Goal: Information Seeking & Learning: Learn about a topic

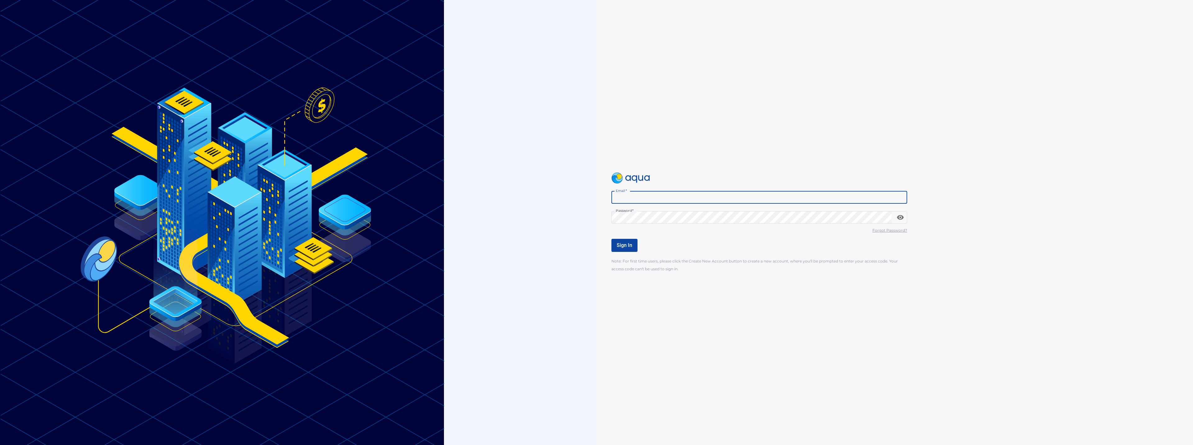
click at [647, 196] on input "Email   *" at bounding box center [760, 197] width 296 height 12
drag, startPoint x: 671, startPoint y: 198, endPoint x: 568, endPoint y: 198, distance: 102.2
click at [568, 198] on div "**********" at bounding box center [596, 222] width 1193 height 445
type input "*"
type input "**********"
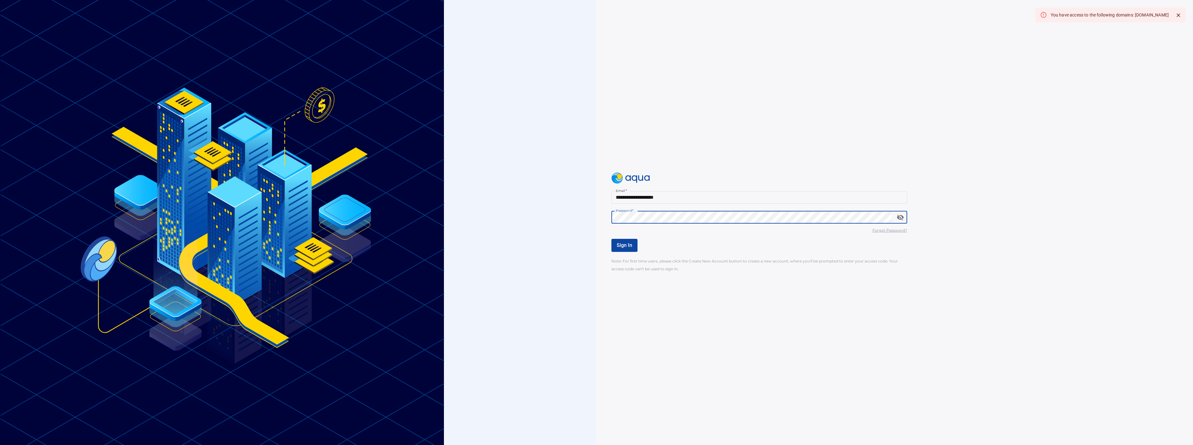
drag, startPoint x: 901, startPoint y: 218, endPoint x: 567, endPoint y: 223, distance: 333.8
click at [567, 223] on div "**********" at bounding box center [596, 222] width 1193 height 445
click at [553, 219] on div "**********" at bounding box center [596, 222] width 1193 height 445
click at [1122, 15] on div "You have access to the following domains: uniglobecapital.investwithaqua.com" at bounding box center [1110, 14] width 118 height 11
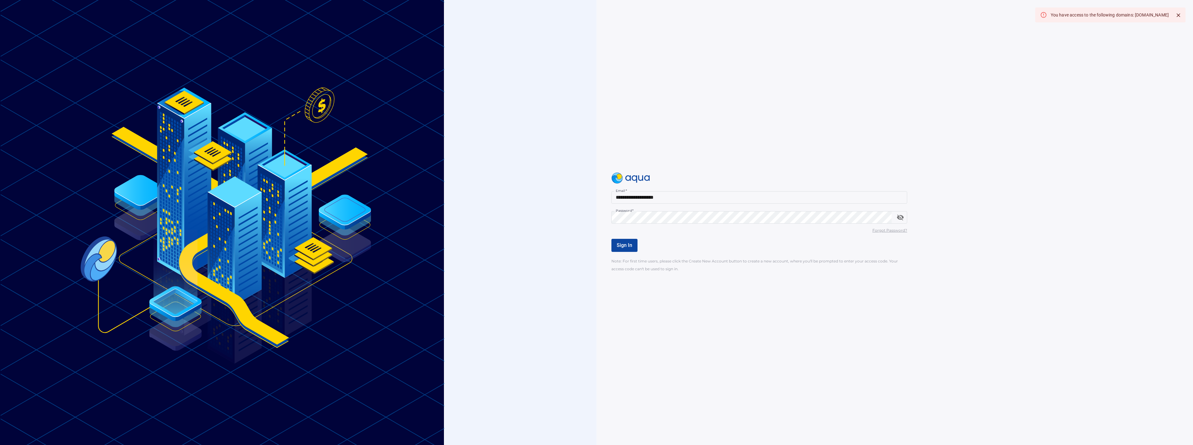
drag, startPoint x: 1168, startPoint y: 13, endPoint x: 1099, endPoint y: 19, distance: 69.8
click at [1099, 19] on div "You have access to the following domains: uniglobecapital.investwithaqua.com" at bounding box center [1110, 14] width 118 height 11
copy div "uniglobecapital.investwithaqua.com"
click at [649, 196] on input "Email   *" at bounding box center [760, 197] width 296 height 12
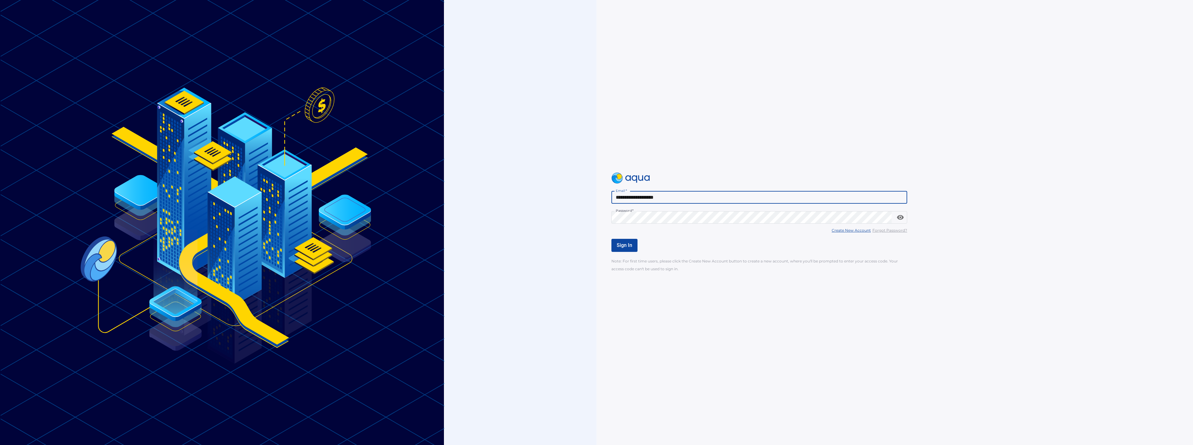
type input "**********"
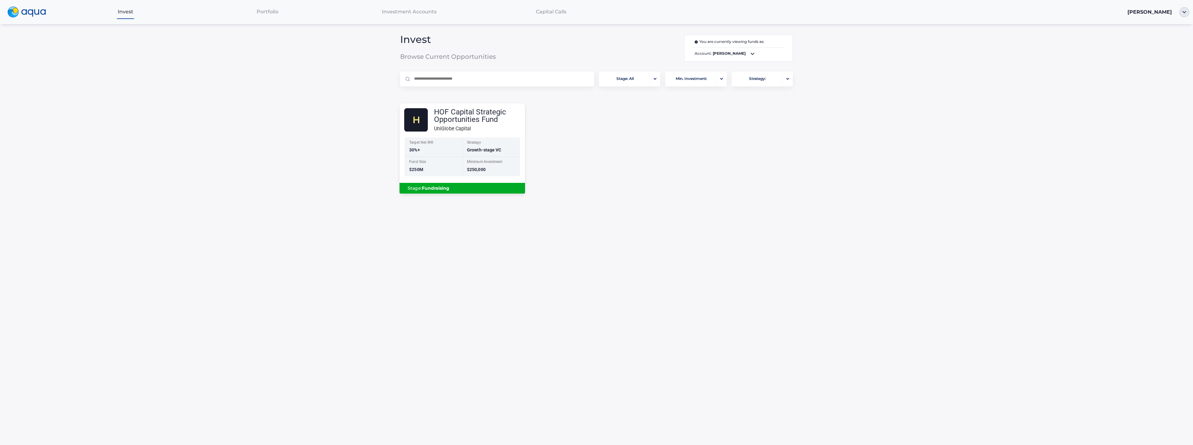
click at [484, 188] on div "Stage: Fundraising" at bounding box center [463, 188] width 116 height 11
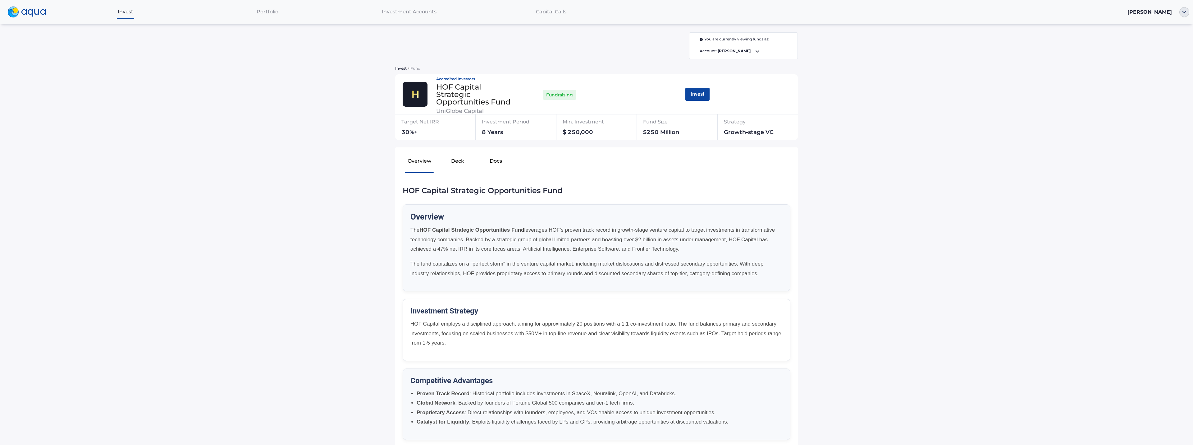
click at [455, 165] on button "Deck" at bounding box center [457, 162] width 38 height 20
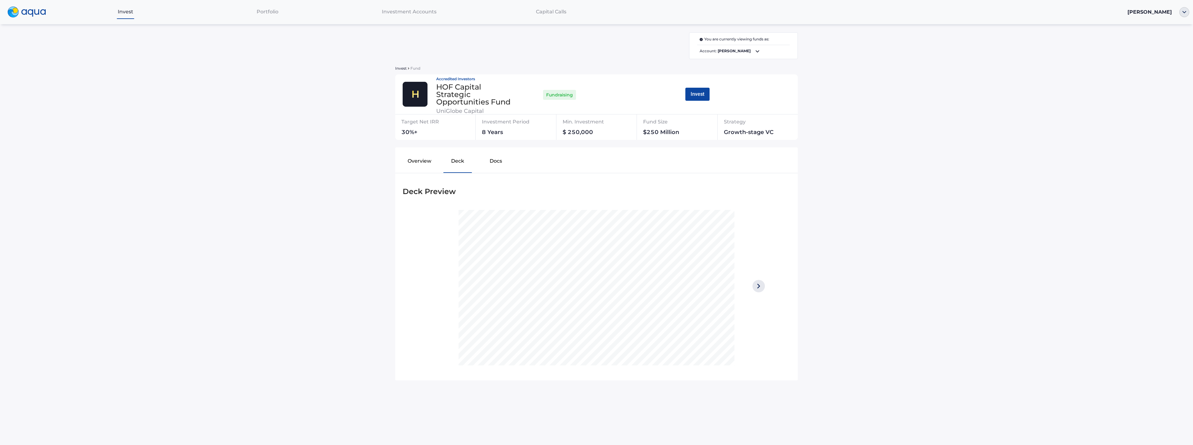
click at [494, 161] on button "Docs" at bounding box center [496, 162] width 38 height 20
click at [450, 213] on div "HOF Capital PPM" at bounding box center [447, 210] width 81 height 11
click at [404, 13] on span "Investment Accounts" at bounding box center [409, 12] width 55 height 6
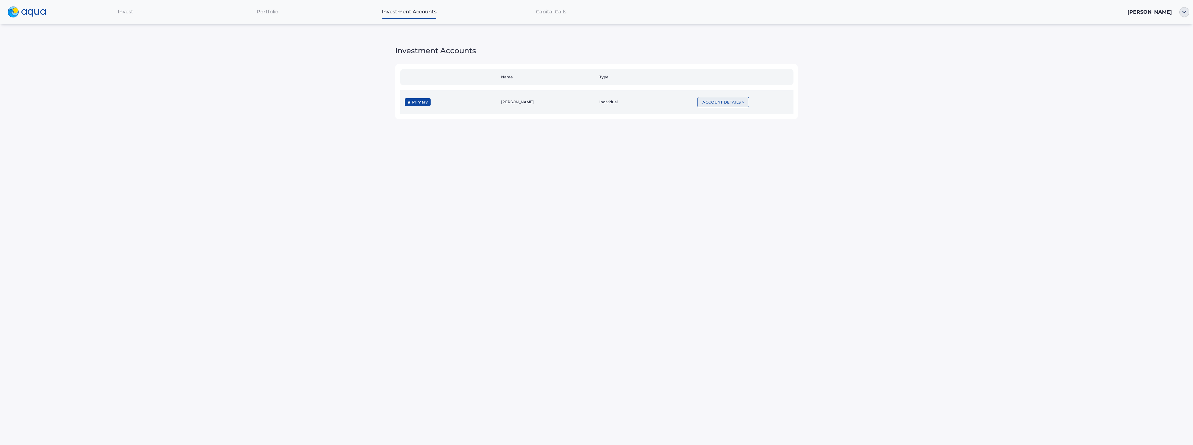
click at [720, 102] on button "Account Details >" at bounding box center [724, 102] width 52 height 10
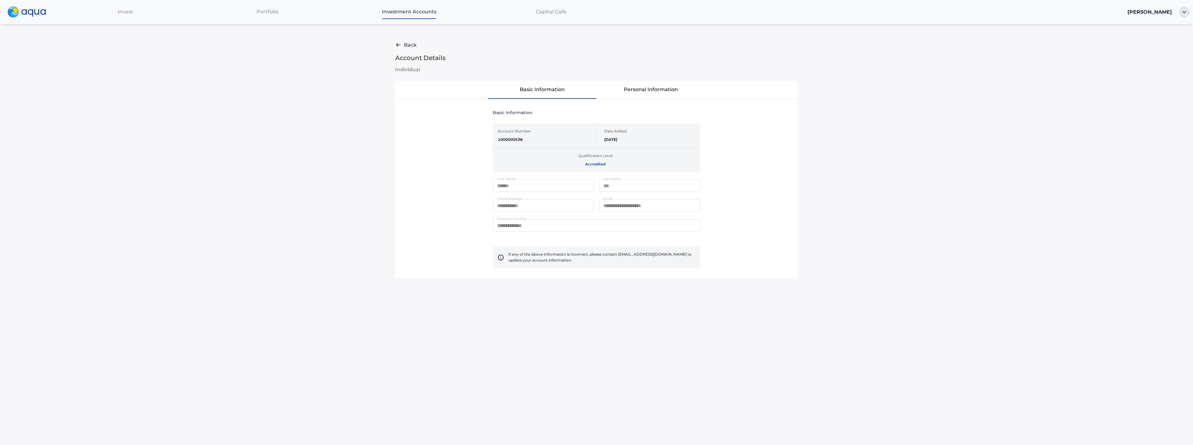
click at [559, 10] on span "Capital Calls" at bounding box center [551, 12] width 30 height 6
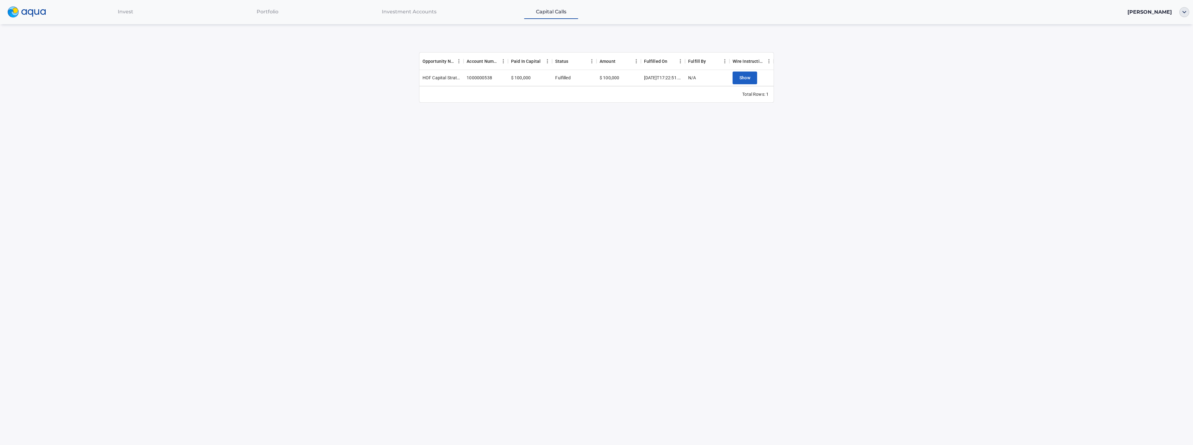
click at [269, 16] on div "Portfolio" at bounding box center [267, 11] width 142 height 13
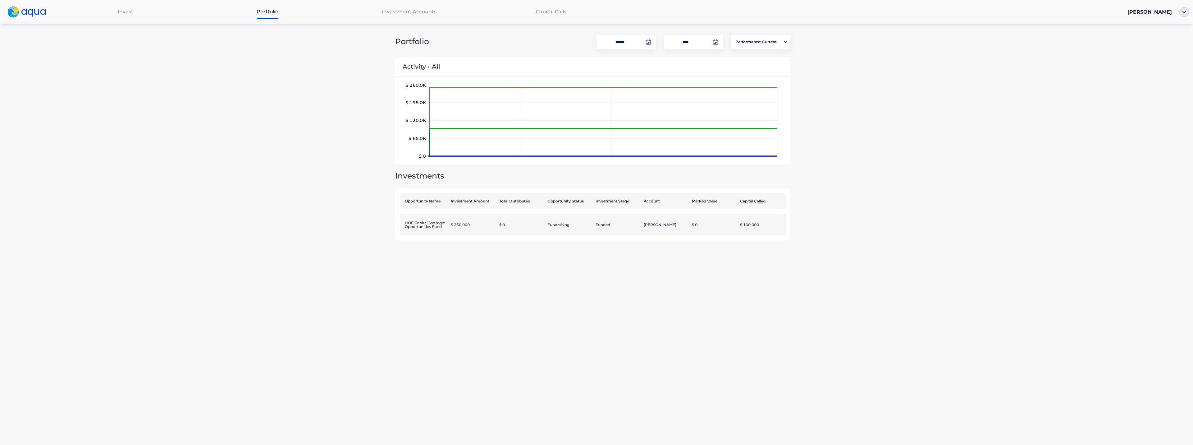
click at [446, 227] on td "HOF Capital Strategic Opportunities Fund" at bounding box center [424, 224] width 48 height 21
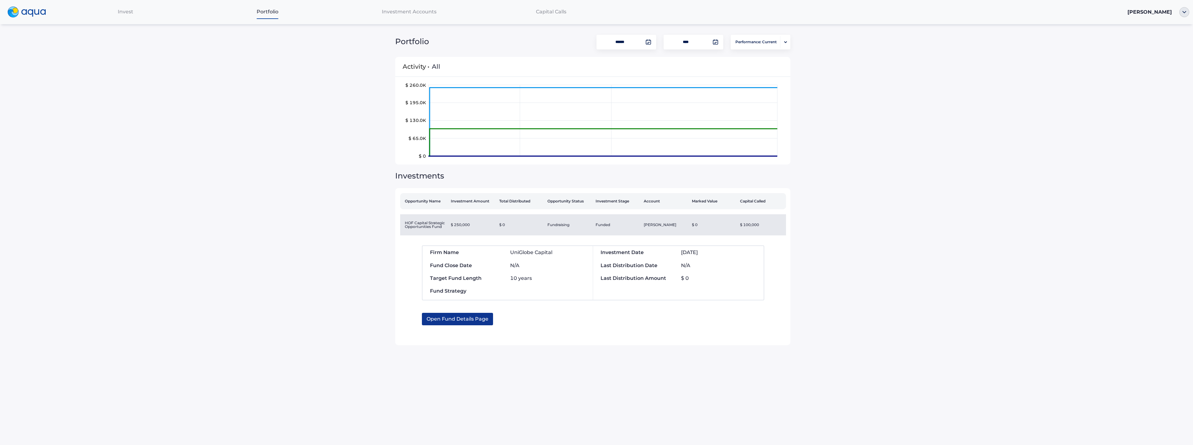
click at [469, 321] on span "Open Fund Details Page" at bounding box center [458, 319] width 62 height 12
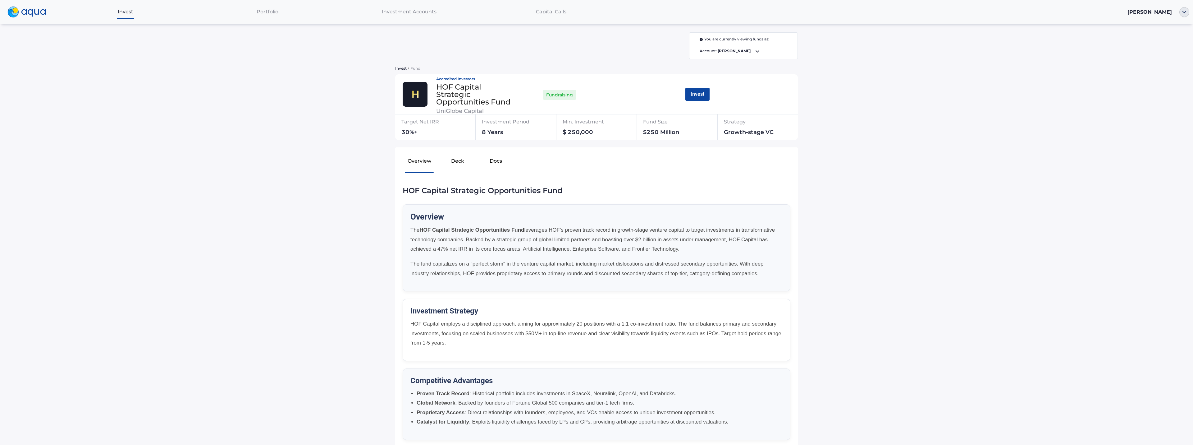
click at [409, 12] on span "Investment Accounts" at bounding box center [409, 12] width 55 height 6
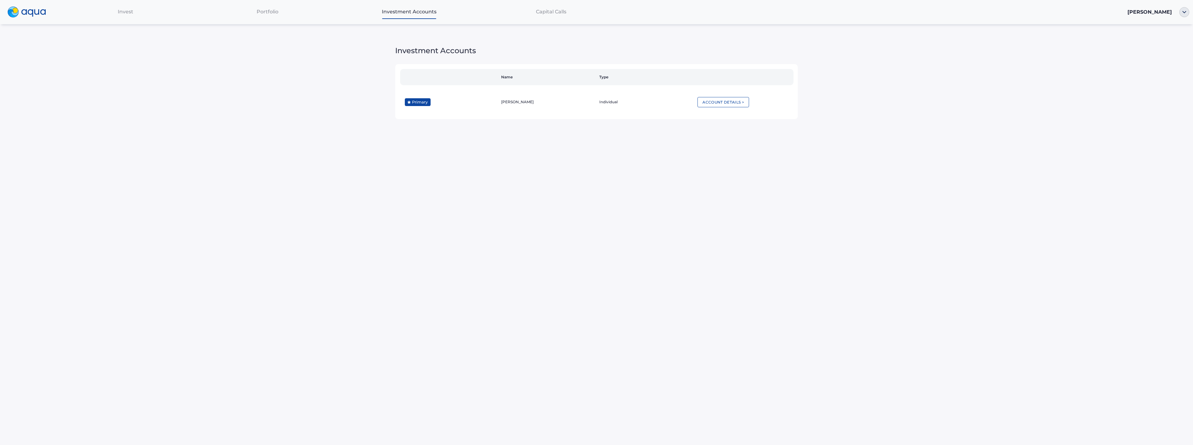
click at [548, 16] on div "Capital Calls" at bounding box center [551, 11] width 142 height 13
click at [279, 14] on div "Portfolio" at bounding box center [267, 11] width 142 height 13
